Goal: Information Seeking & Learning: Find specific page/section

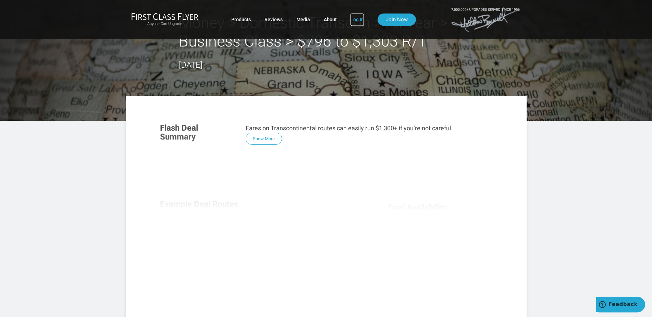
click at [354, 17] on link "Log In" at bounding box center [356, 19] width 13 height 12
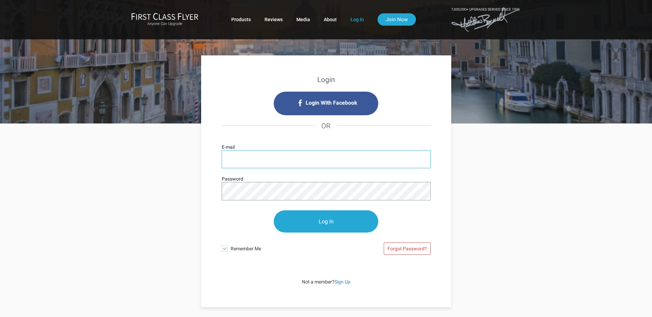
click at [318, 163] on input "E-mail" at bounding box center [326, 159] width 209 height 18
type input "gregbaranoff@earthlink.net"
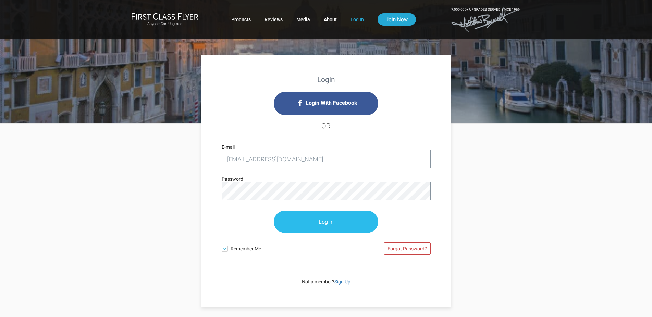
click at [333, 222] on input "Log In" at bounding box center [326, 222] width 104 height 22
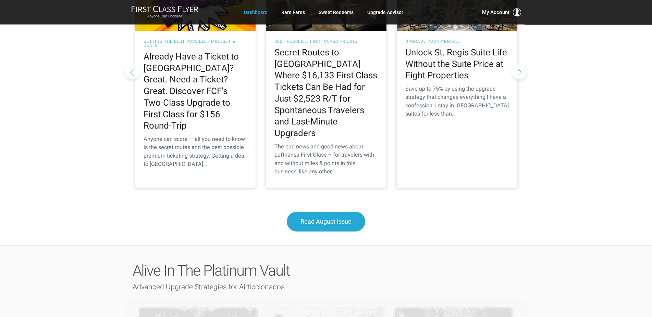
scroll to position [735, 0]
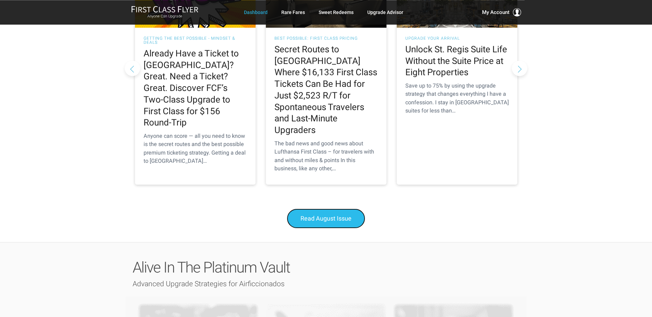
click at [329, 215] on span "Read August Issue" at bounding box center [325, 218] width 51 height 7
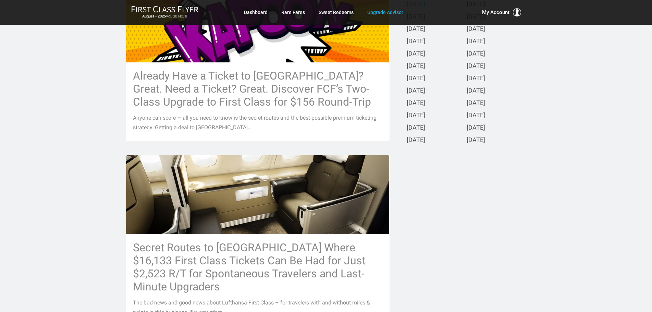
scroll to position [206, 0]
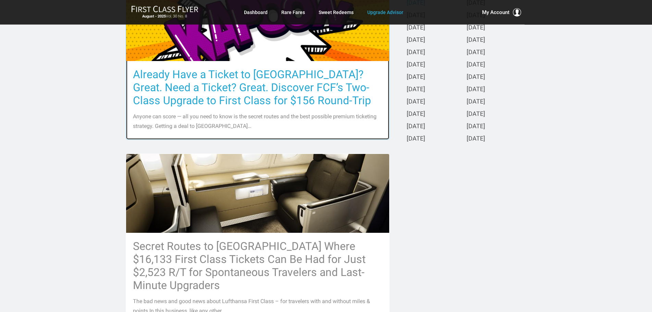
click at [237, 92] on h3 "Already Have a Ticket to Asia? Great. Need a Ticket? Great. Discover FCF’s Two-…" at bounding box center [257, 87] width 249 height 39
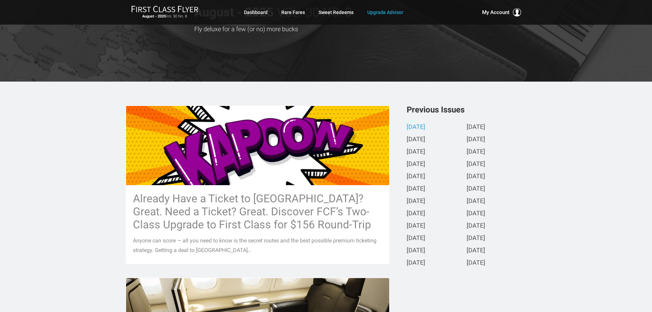
scroll to position [84, 0]
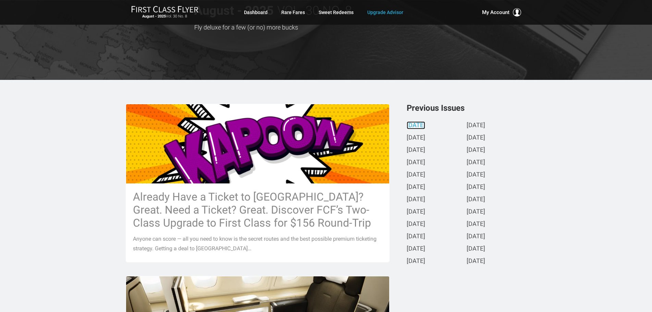
click at [425, 124] on link "August 2025" at bounding box center [415, 125] width 18 height 7
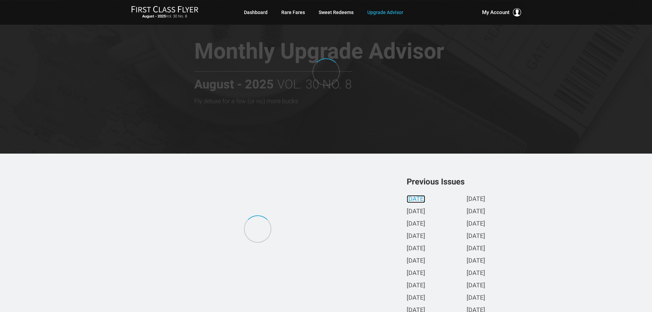
scroll to position [0, 0]
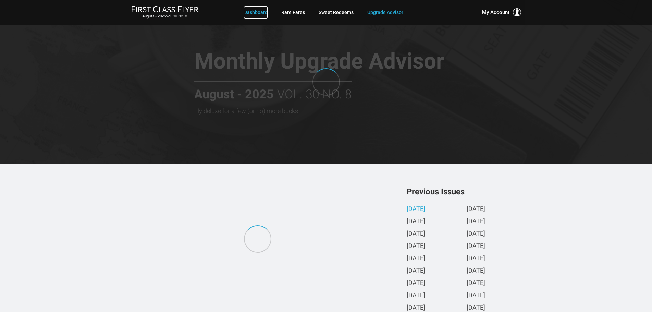
click at [254, 11] on link "Dashboard" at bounding box center [256, 12] width 24 height 12
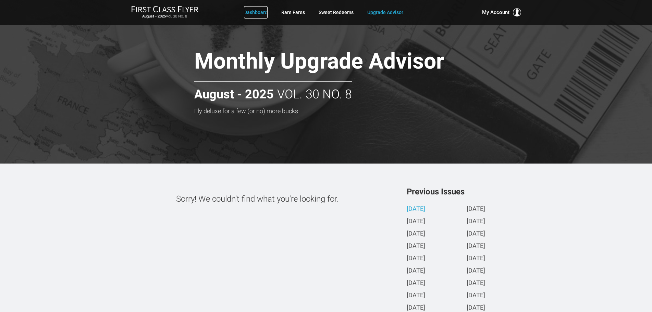
click at [254, 11] on link "Dashboard" at bounding box center [256, 12] width 24 height 12
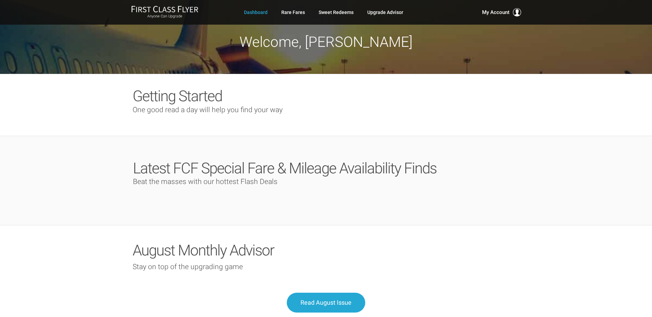
click at [297, 169] on span "Latest FCF Special Fare & Mileage Availability Finds" at bounding box center [284, 169] width 303 height 18
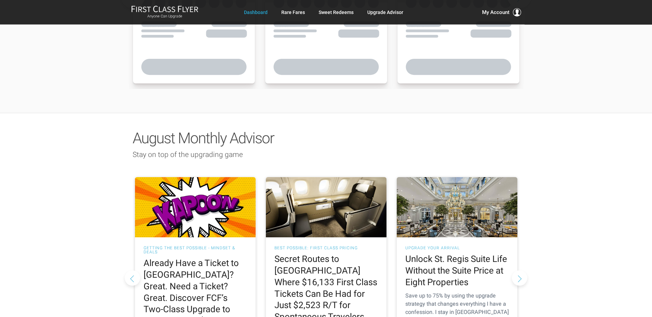
scroll to position [426, 0]
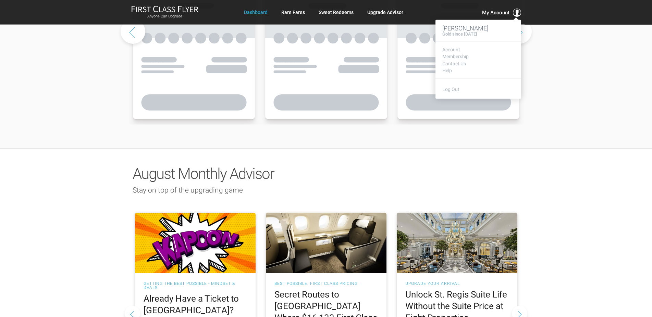
click at [492, 10] on span "My Account" at bounding box center [495, 13] width 27 height 8
click at [462, 57] on link "Membership" at bounding box center [478, 56] width 72 height 5
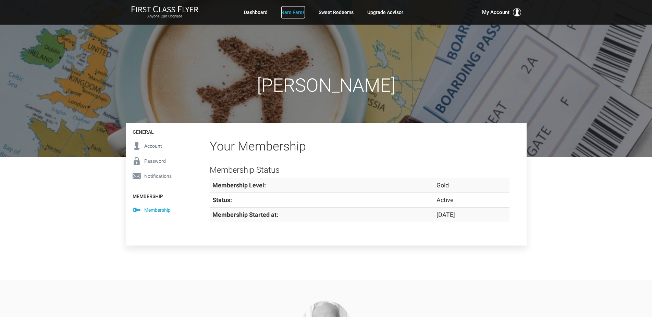
click at [290, 13] on link "Rare Fares" at bounding box center [293, 12] width 24 height 12
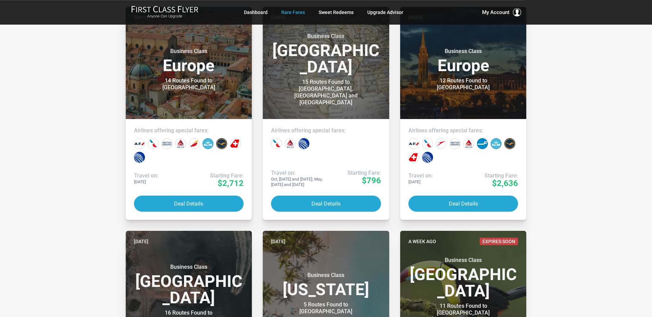
scroll to position [106, 0]
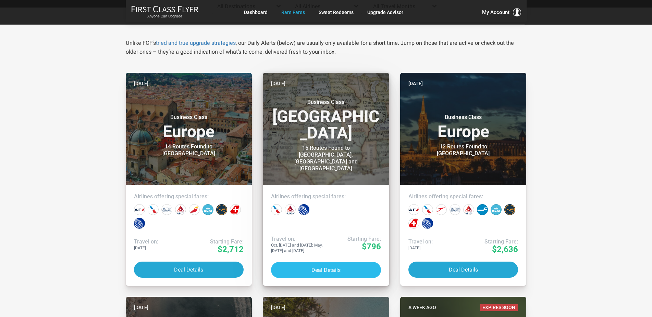
click at [324, 271] on button "Deal Details" at bounding box center [326, 270] width 110 height 16
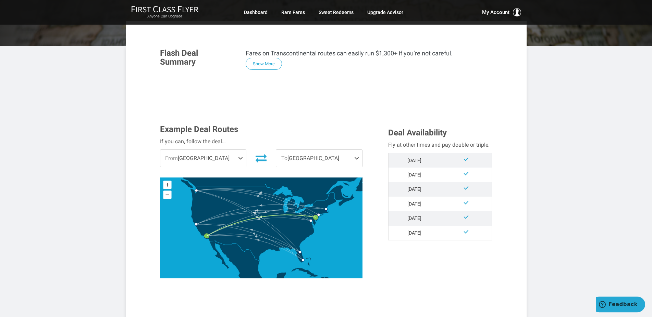
scroll to position [105, 0]
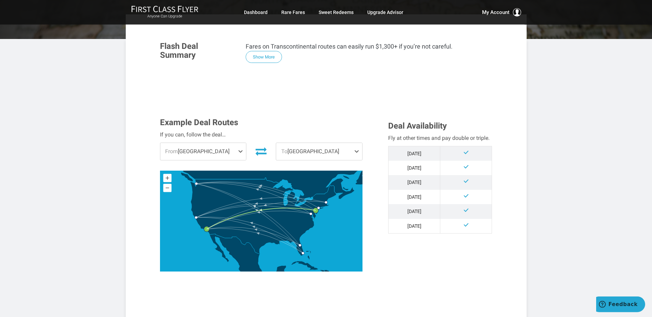
click at [238, 152] on span "From [GEOGRAPHIC_DATA]" at bounding box center [203, 151] width 86 height 17
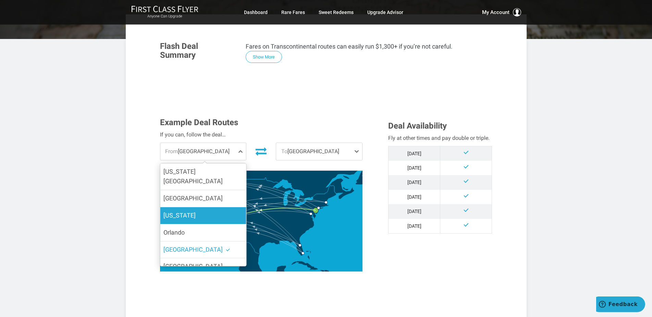
click at [191, 207] on label "[US_STATE]" at bounding box center [203, 215] width 86 height 17
click at [0, 0] on input "[US_STATE]" at bounding box center [0, 0] width 0 height 0
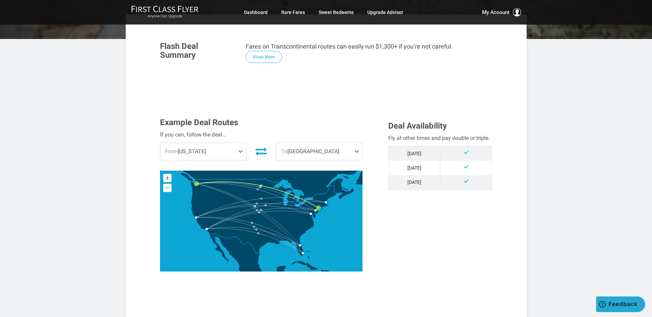
click at [340, 155] on span "To [GEOGRAPHIC_DATA]" at bounding box center [319, 151] width 86 height 17
click at [337, 171] on label "[GEOGRAPHIC_DATA]" at bounding box center [319, 172] width 86 height 17
click at [0, 0] on input "[GEOGRAPHIC_DATA]" at bounding box center [0, 0] width 0 height 0
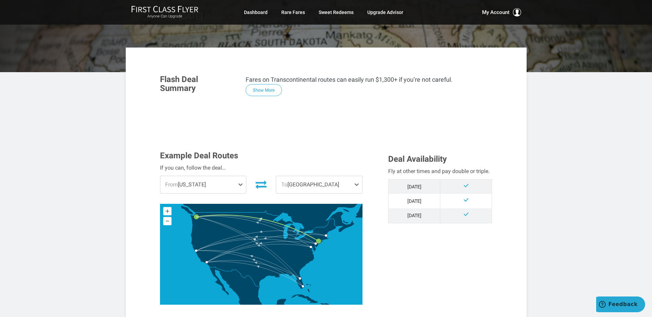
scroll to position [74, 0]
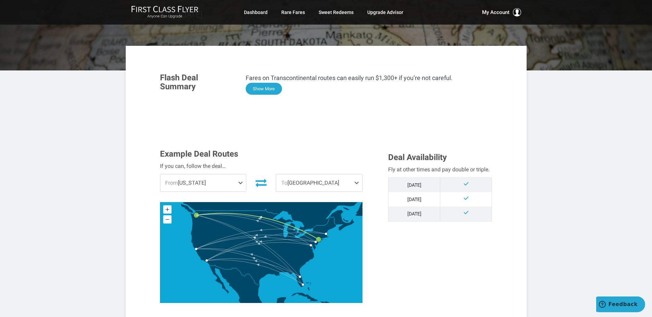
click at [267, 93] on button "Show More" at bounding box center [264, 89] width 36 height 12
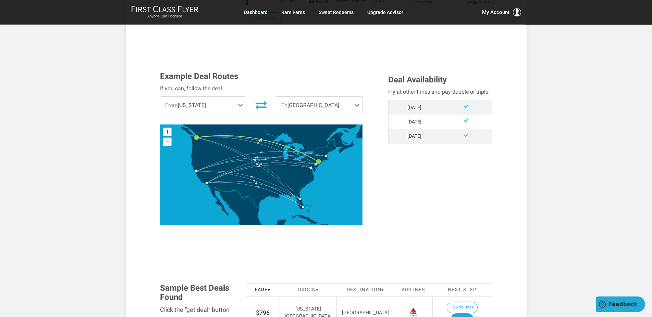
scroll to position [531, 0]
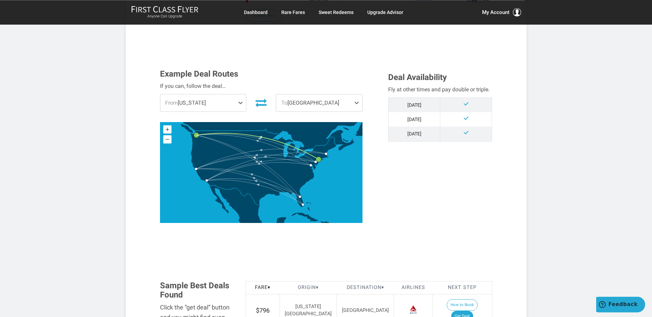
click at [241, 103] on span at bounding box center [242, 103] width 8 height 17
